Goal: Answer question/provide support: Share knowledge or assist other users

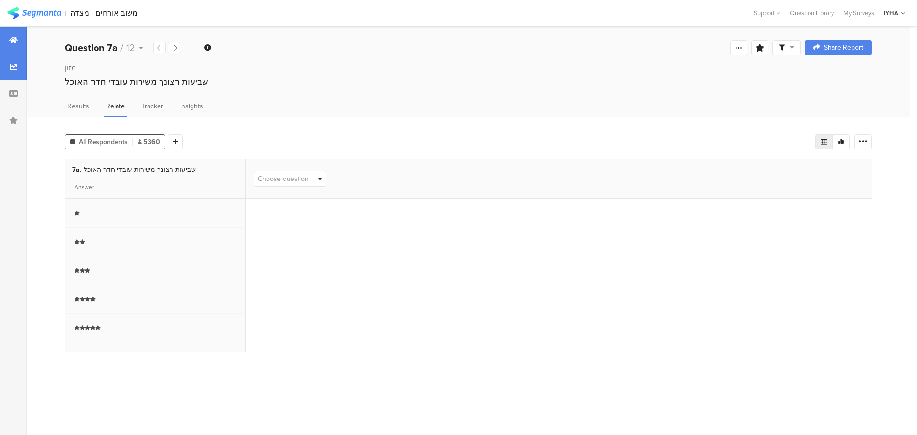
click at [1, 39] on div at bounding box center [13, 40] width 27 height 27
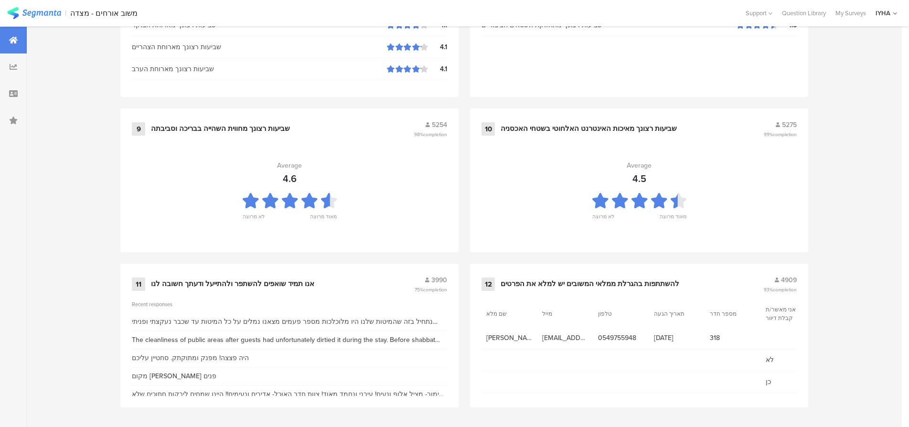
scroll to position [974, 0]
click at [237, 285] on div "אנו תמיד שואפים להשתפר ולהתייעל ודעתך חשובה לנו" at bounding box center [232, 284] width 163 height 10
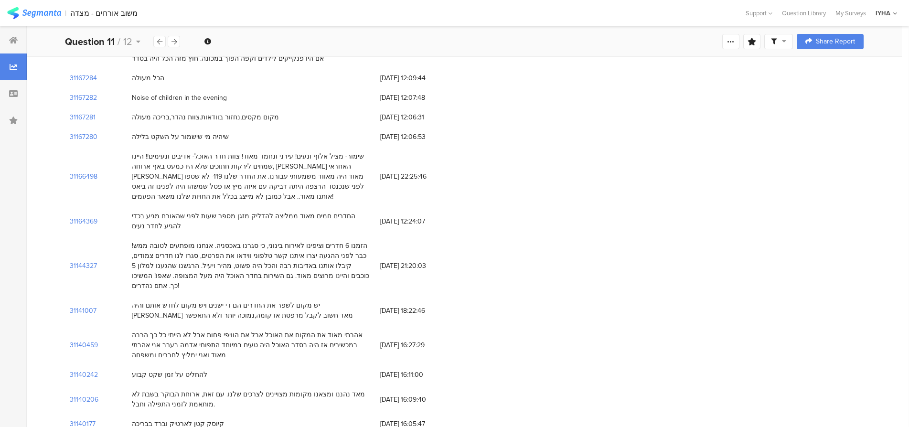
scroll to position [645, 0]
click at [84, 169] on section "31166498" at bounding box center [84, 174] width 28 height 10
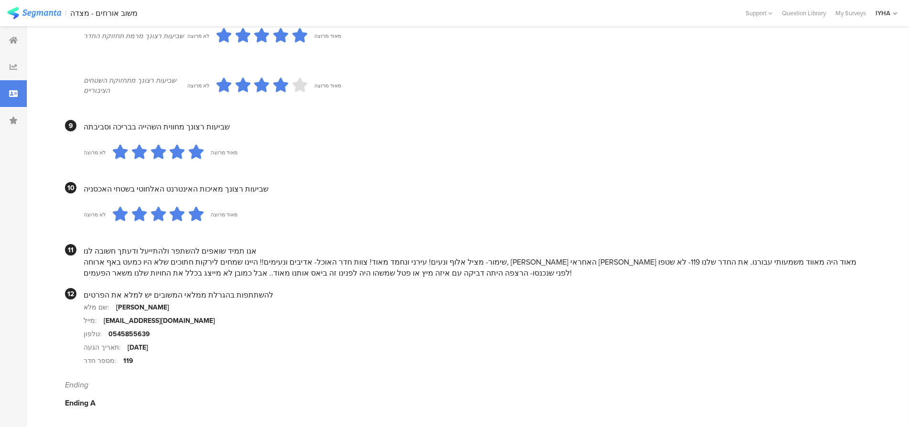
scroll to position [851, 0]
